Goal: Information Seeking & Learning: Learn about a topic

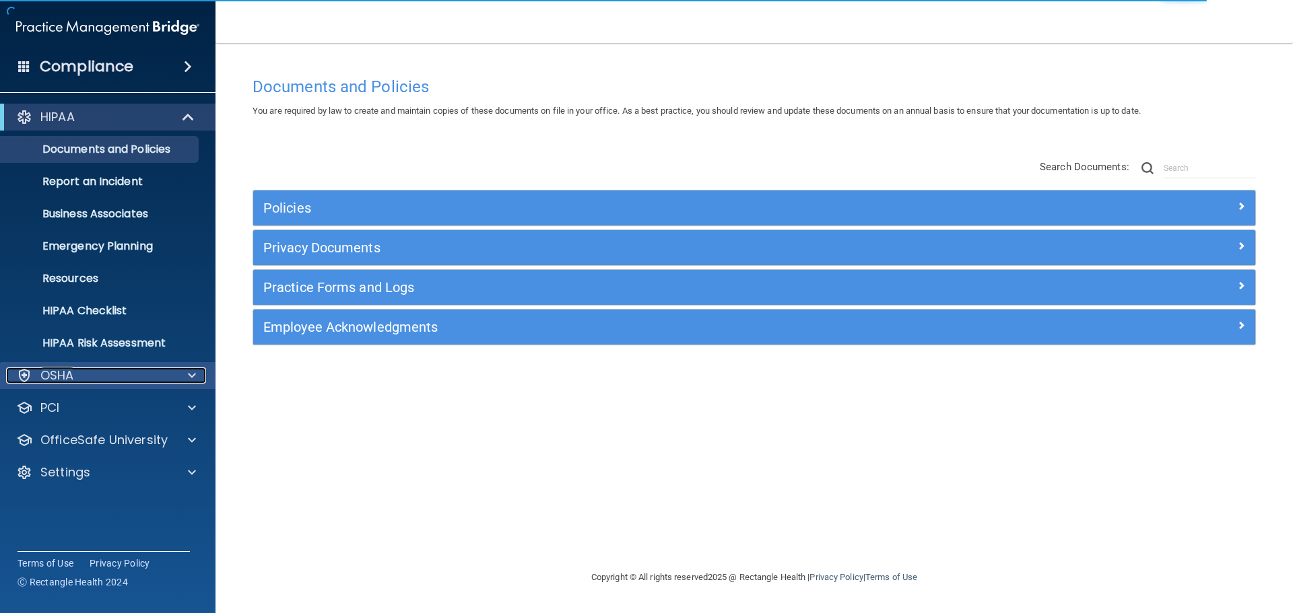
click at [67, 383] on p "OSHA" at bounding box center [57, 376] width 34 height 16
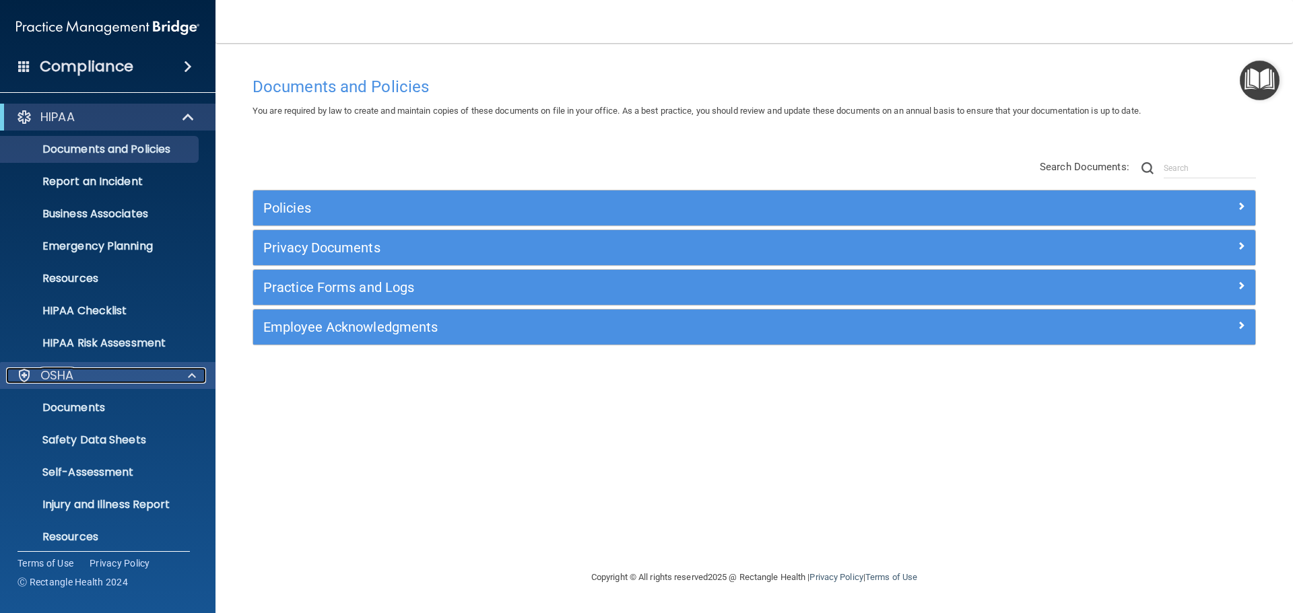
scroll to position [67, 0]
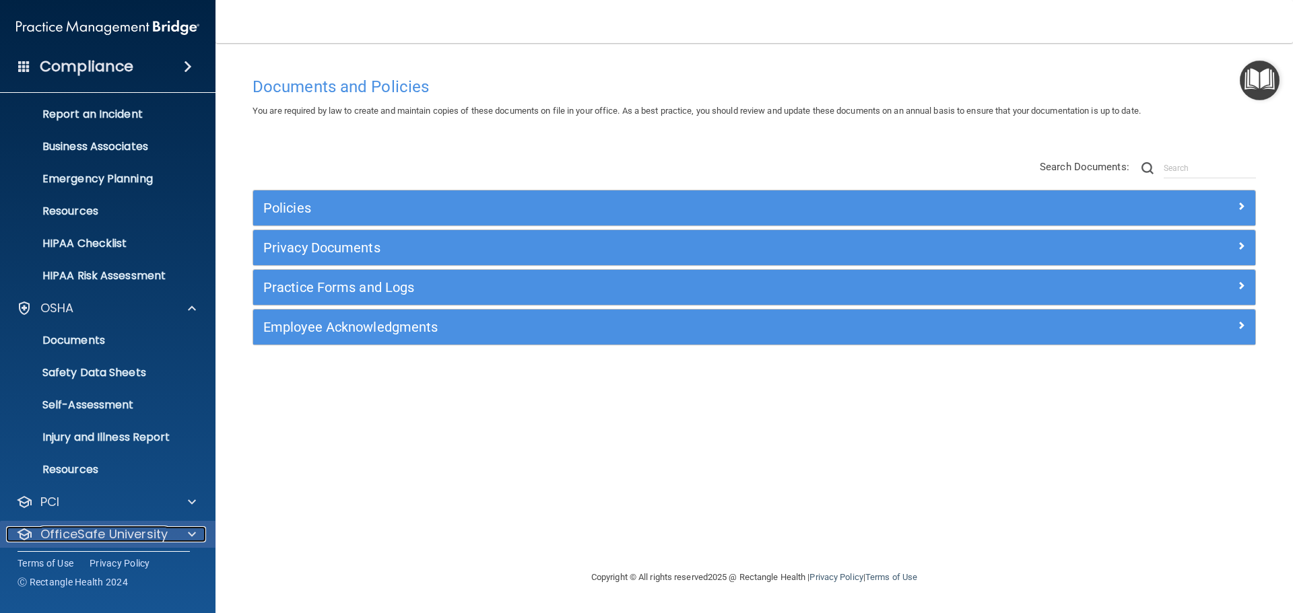
click at [168, 534] on div "OfficeSafe University" at bounding box center [89, 535] width 167 height 16
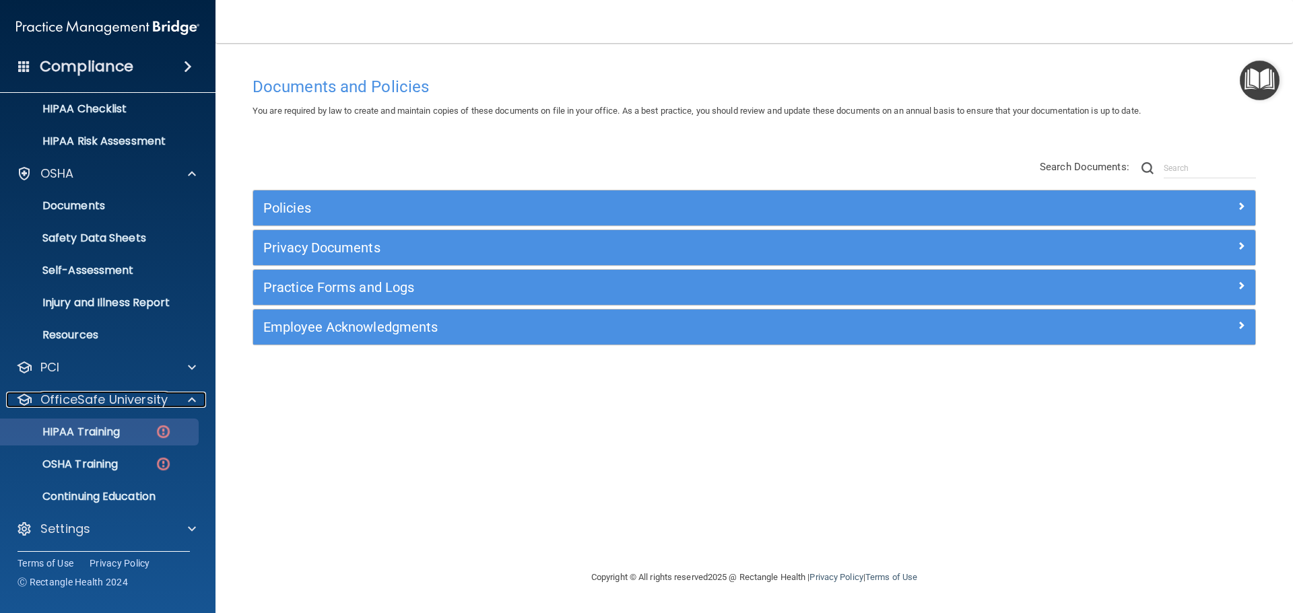
scroll to position [204, 0]
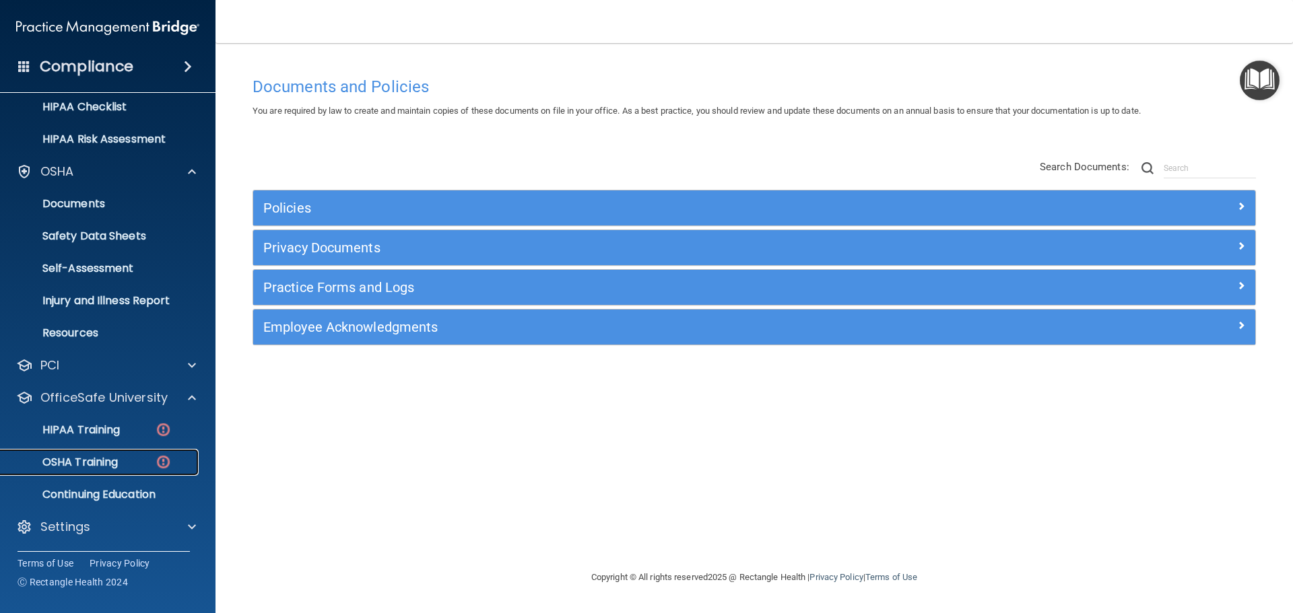
click at [98, 471] on link "OSHA Training" at bounding box center [93, 462] width 212 height 27
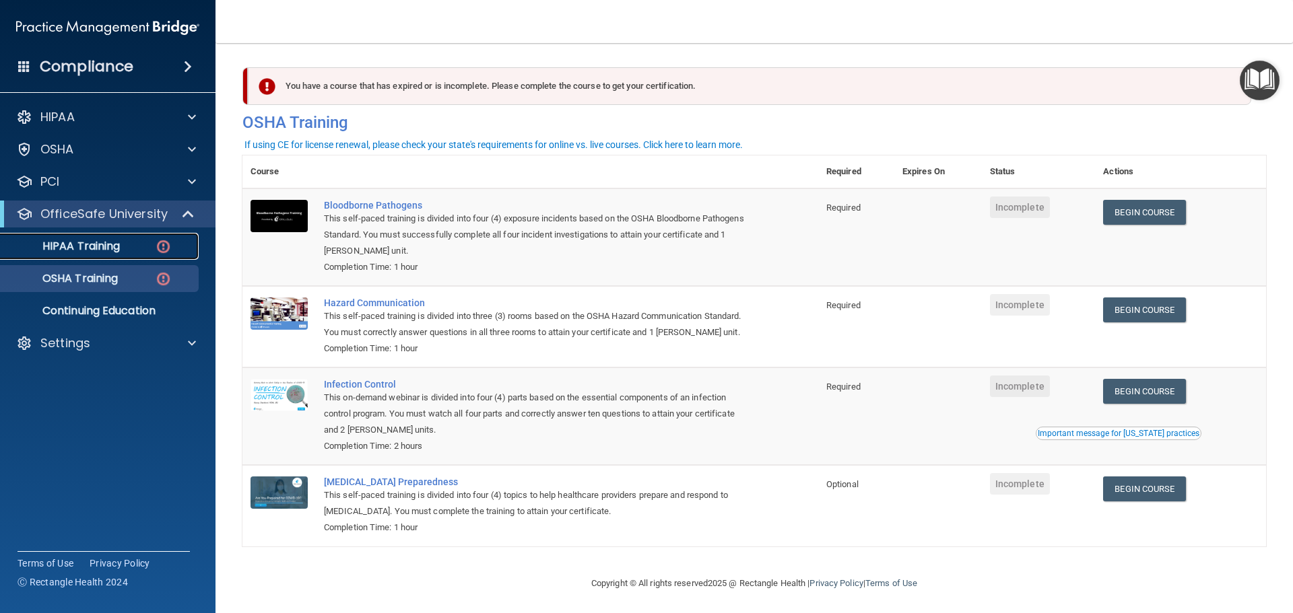
click at [123, 248] on div "HIPAA Training" at bounding box center [101, 246] width 184 height 13
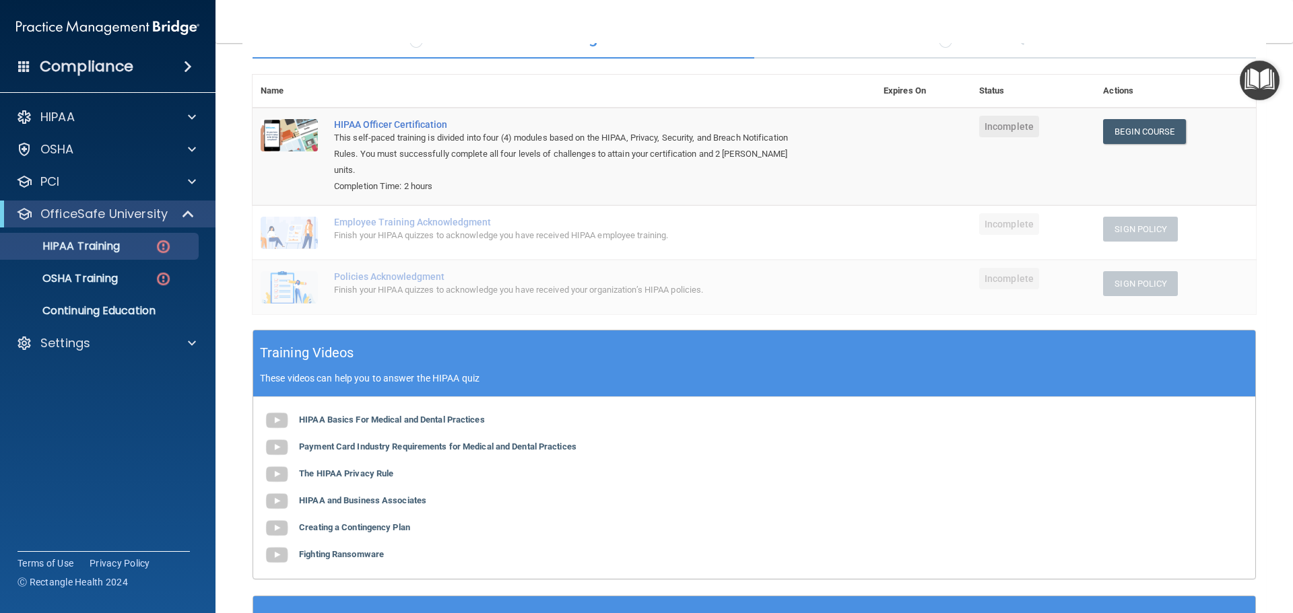
scroll to position [114, 0]
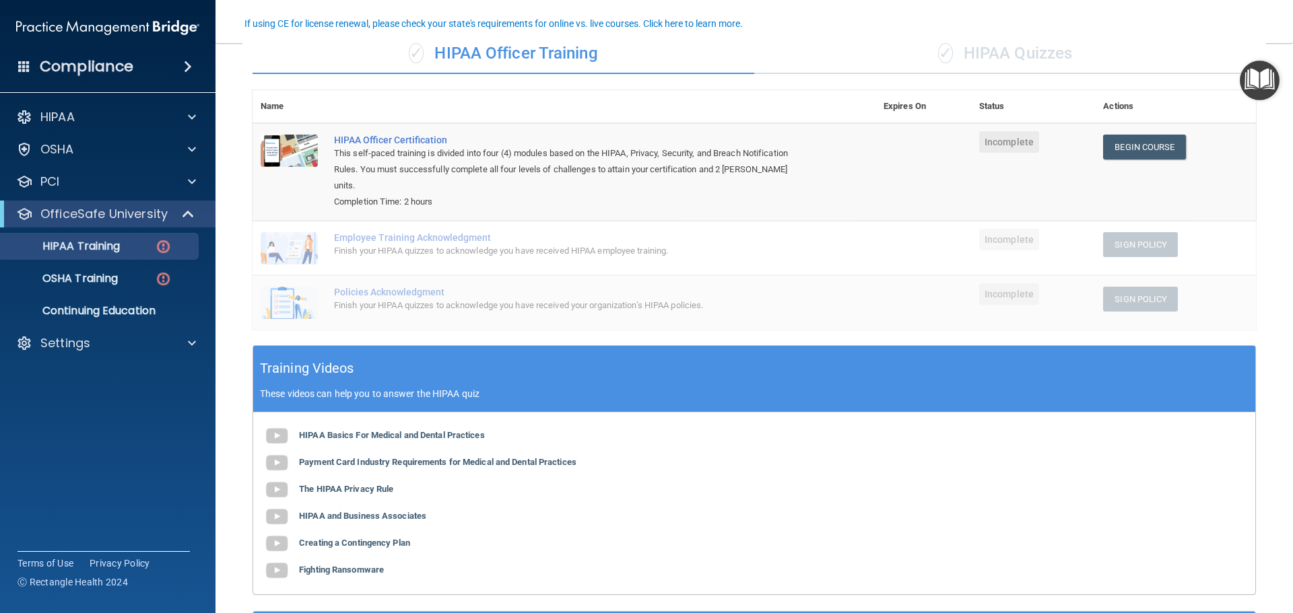
click at [449, 243] on div "Finish your HIPAA quizzes to acknowledge you have received HIPAA employee train…" at bounding box center [571, 251] width 474 height 16
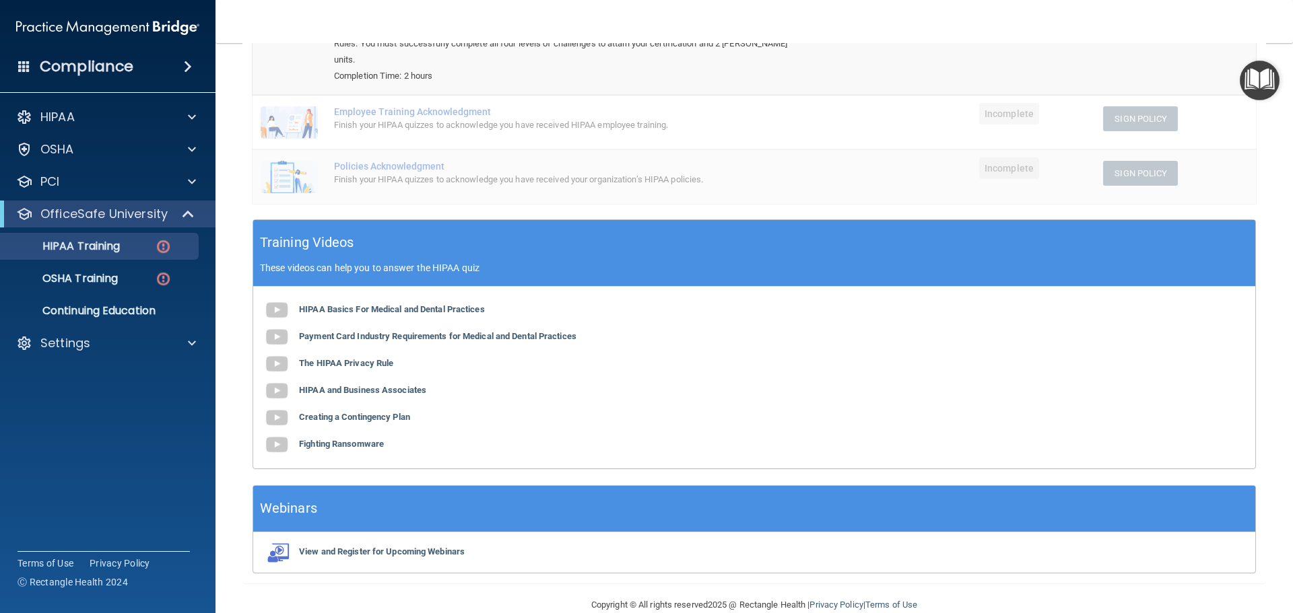
scroll to position [248, 0]
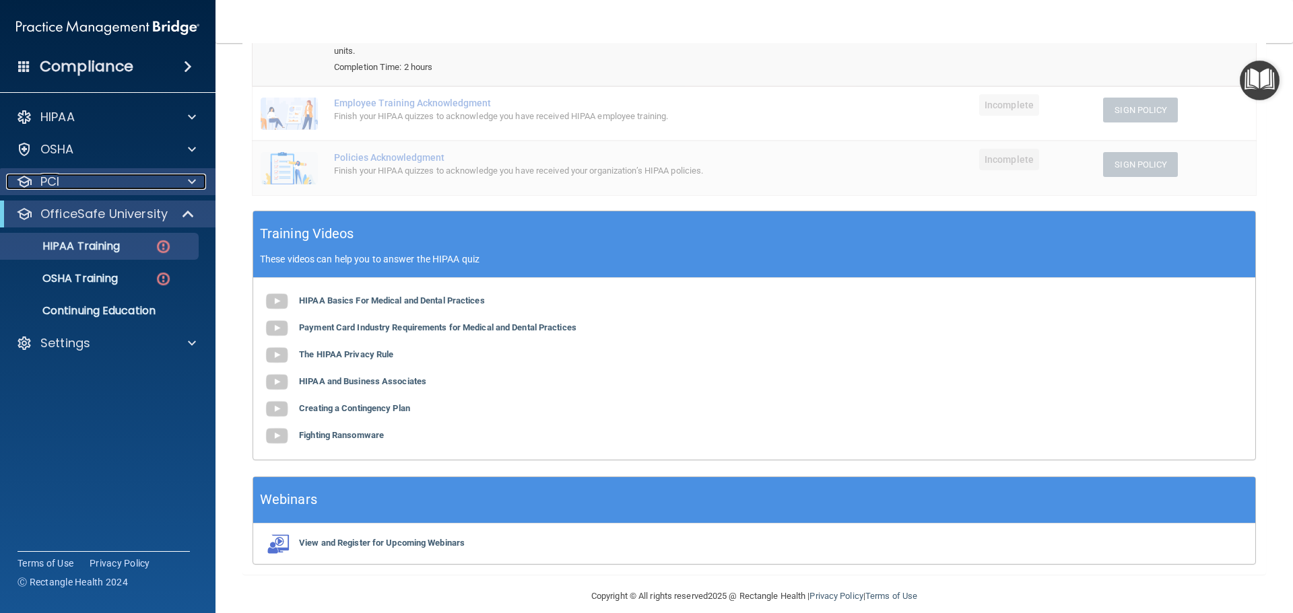
click at [88, 189] on div "PCI" at bounding box center [89, 182] width 167 height 16
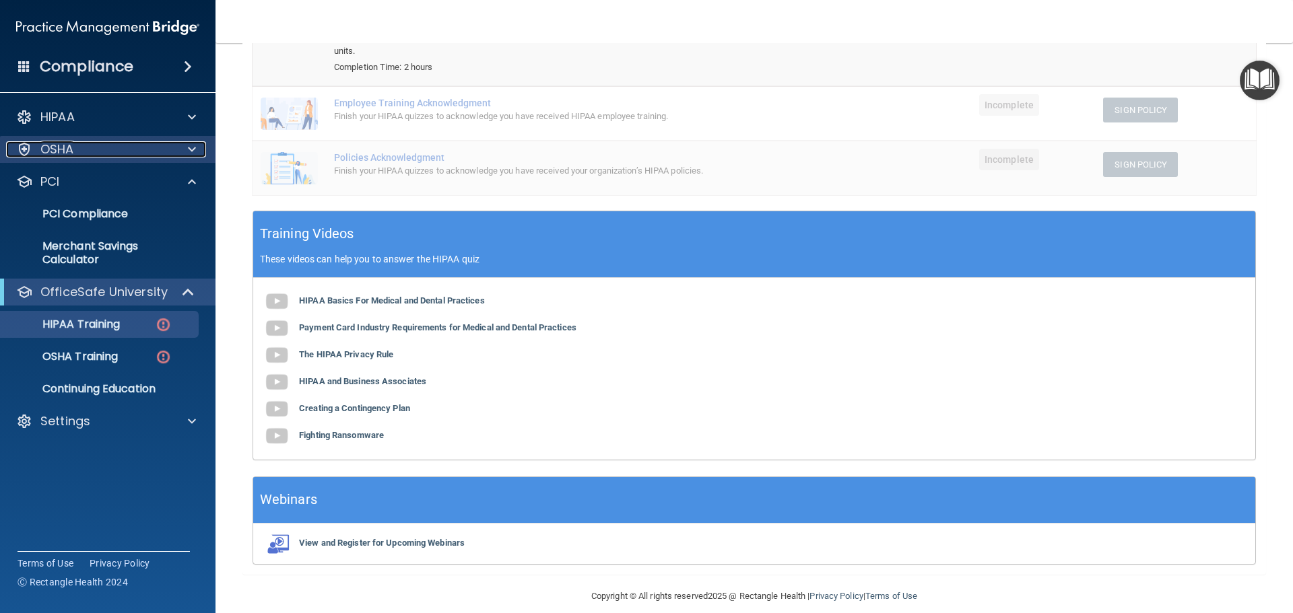
click at [95, 156] on div "OSHA" at bounding box center [89, 149] width 167 height 16
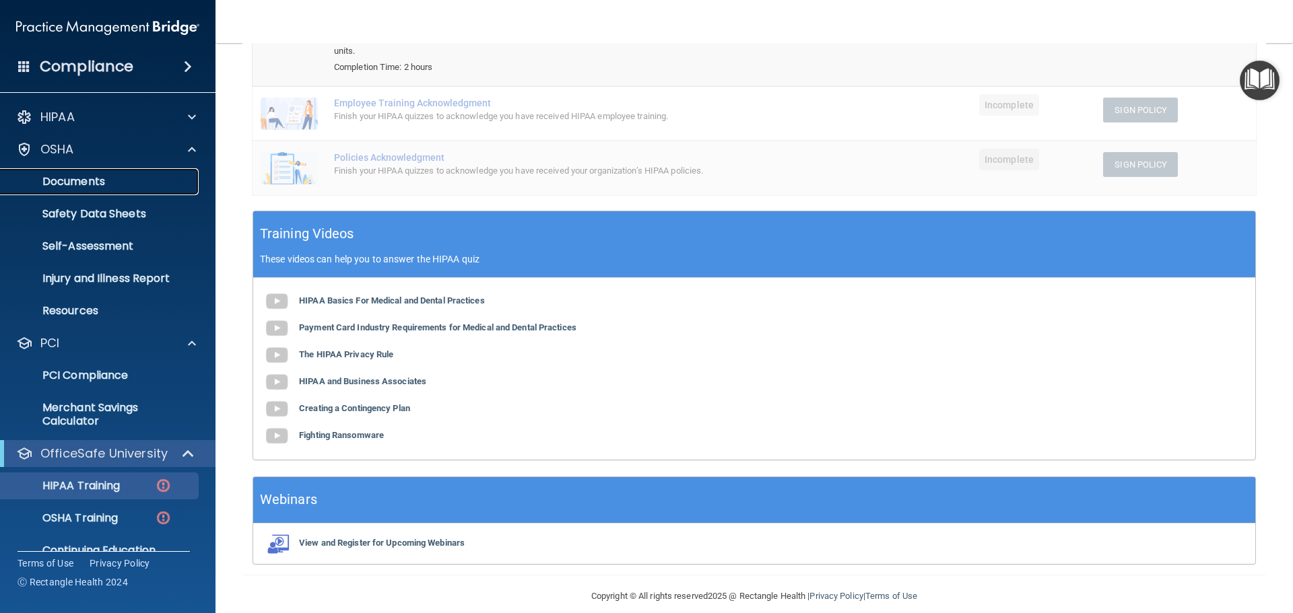
click at [93, 185] on p "Documents" at bounding box center [101, 181] width 184 height 13
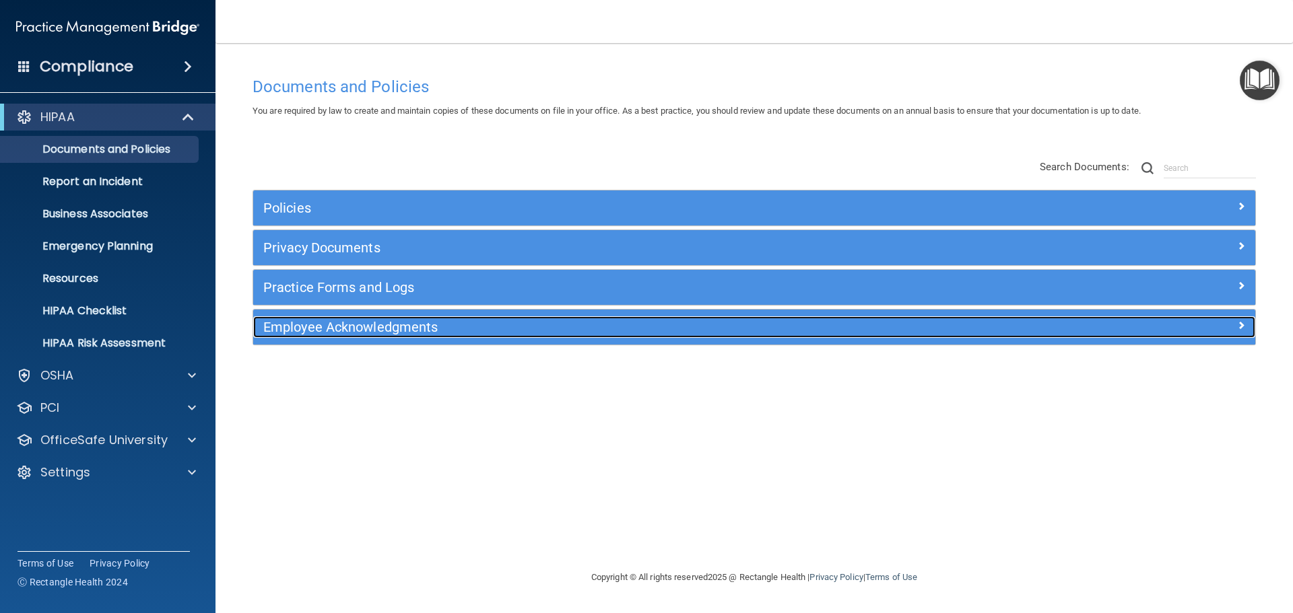
click at [1224, 329] on div at bounding box center [1130, 324] width 250 height 16
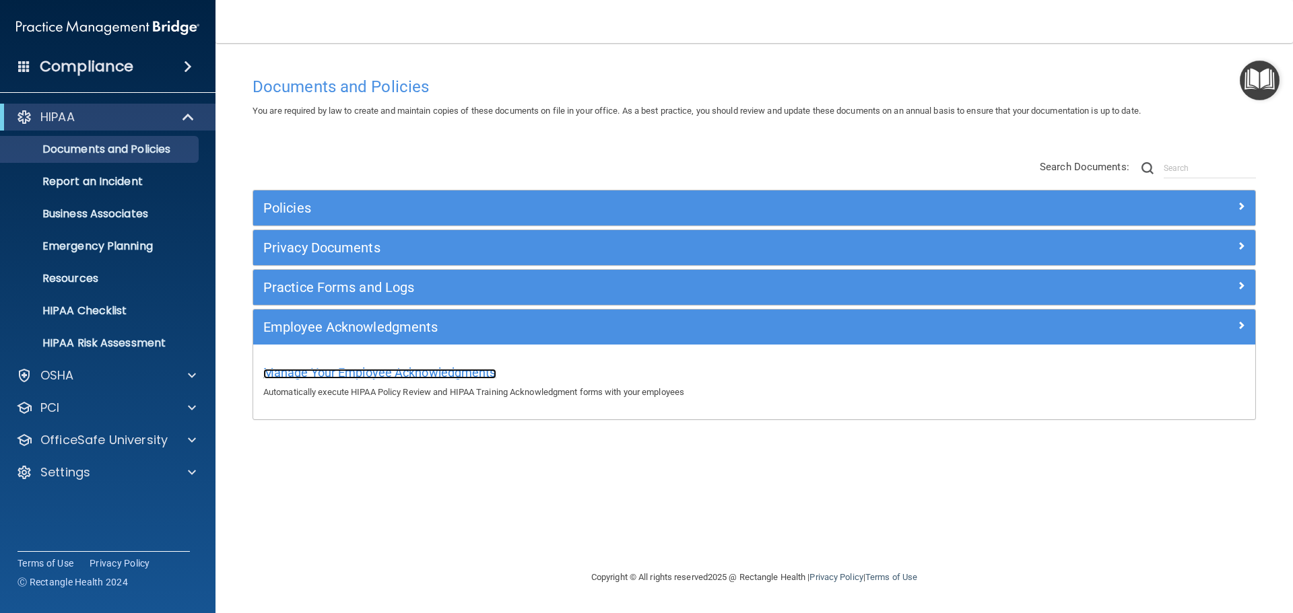
click at [402, 373] on span "Manage Your Employee Acknowledgments" at bounding box center [379, 373] width 233 height 14
